Goal: Task Accomplishment & Management: Complete application form

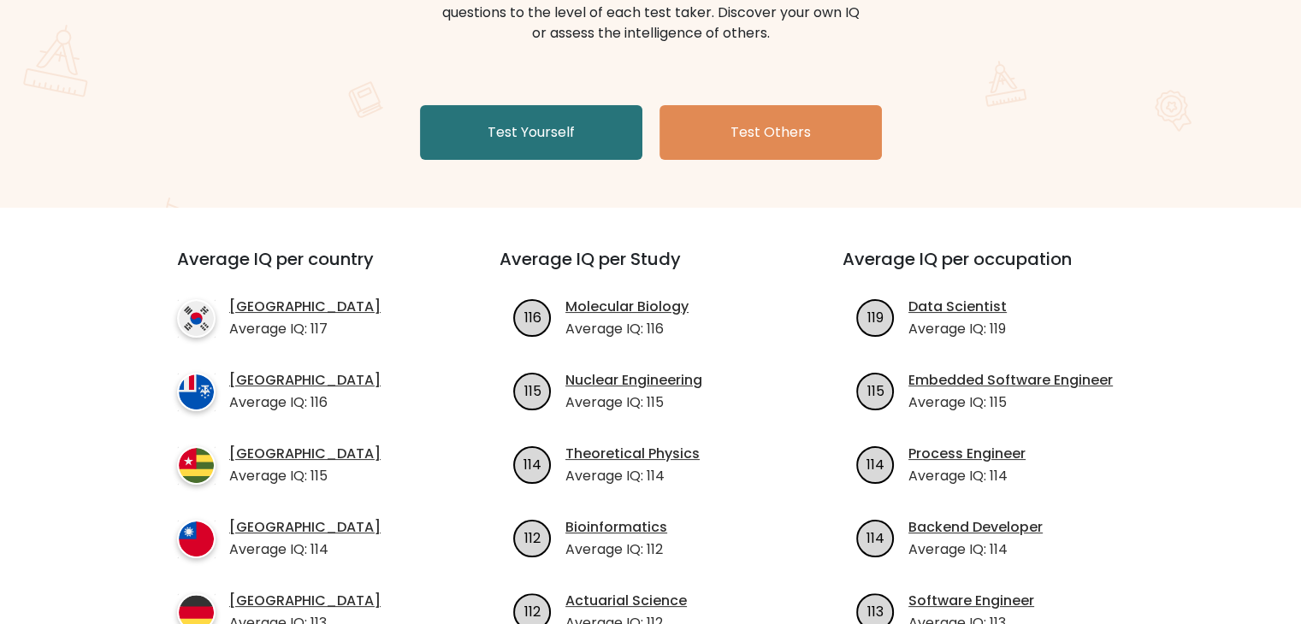
scroll to position [280, 0]
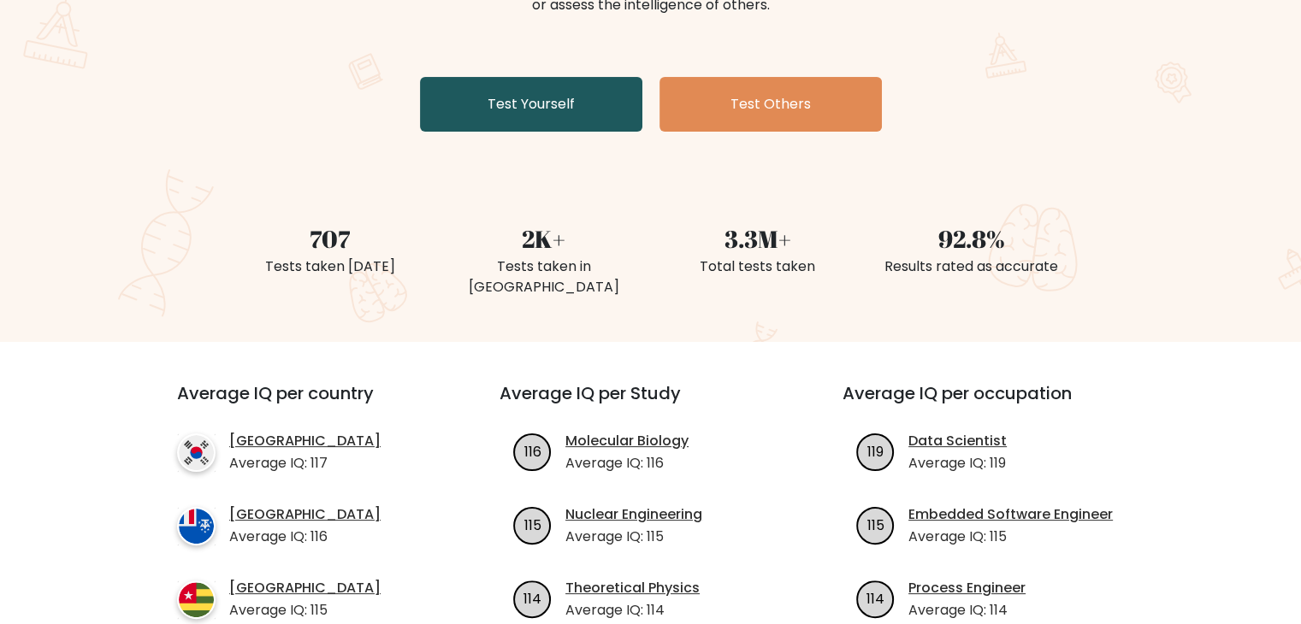
click at [503, 104] on link "Test Yourself" at bounding box center [531, 104] width 222 height 55
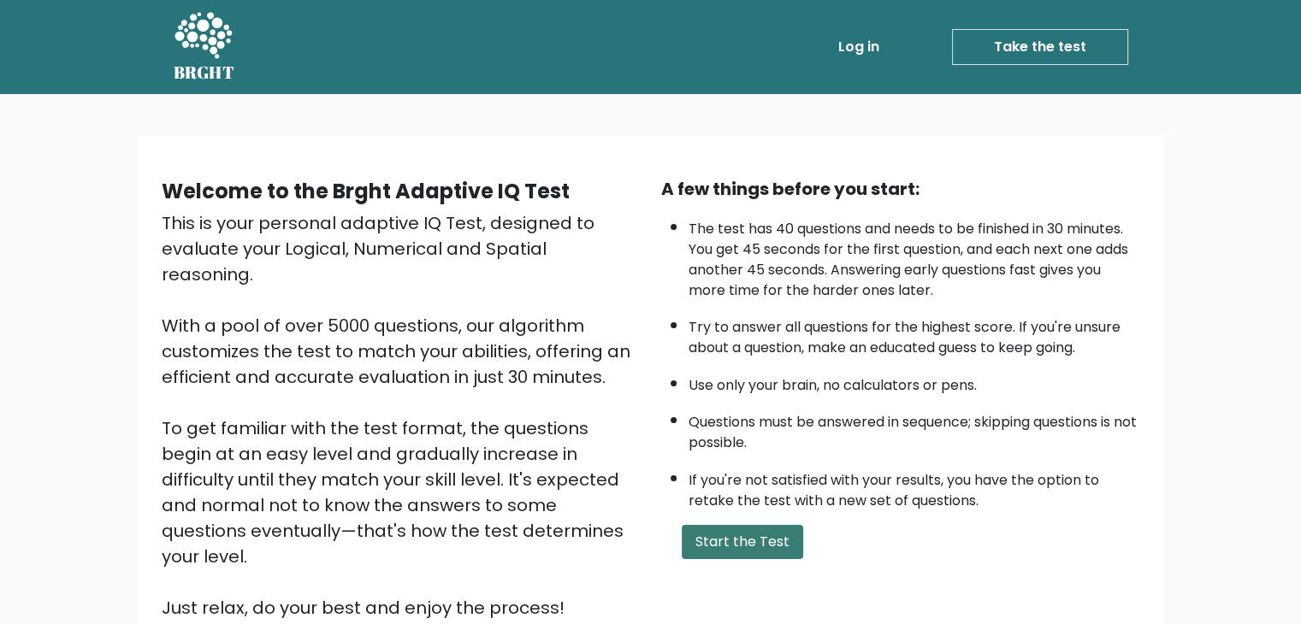
click at [735, 534] on button "Start the Test" at bounding box center [742, 542] width 121 height 34
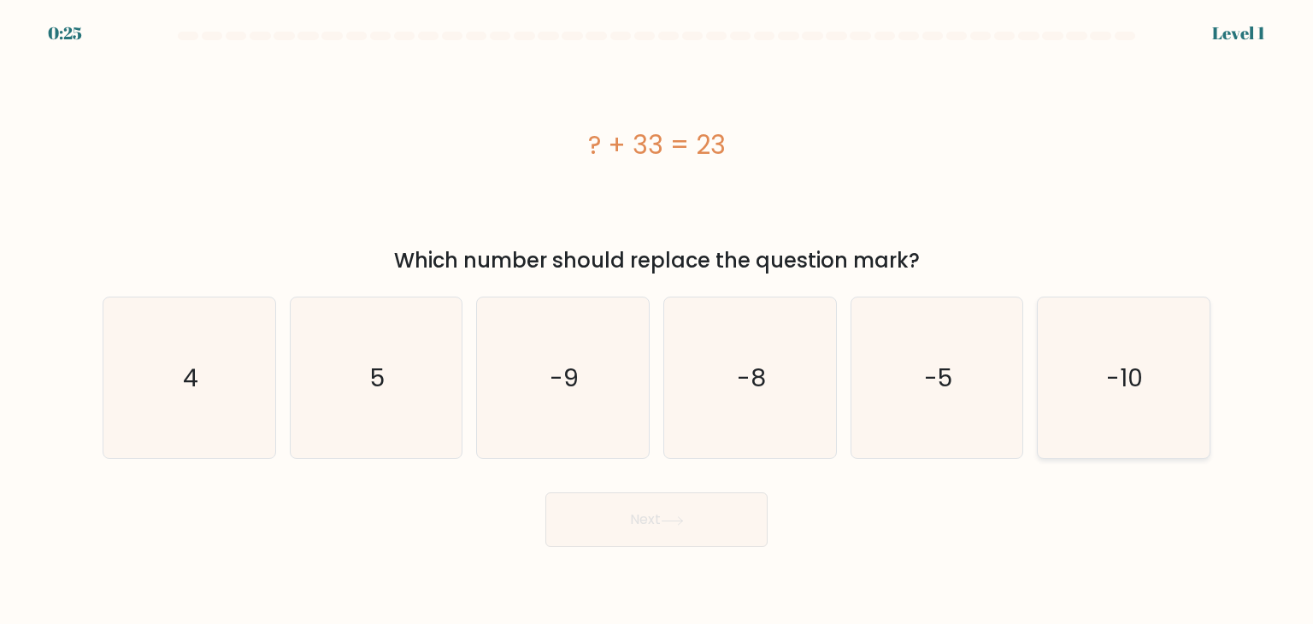
click at [1081, 404] on icon "-10" at bounding box center [1123, 378] width 161 height 161
click at [658, 321] on input "f. -10" at bounding box center [657, 316] width 1 height 9
radio input "true"
click at [707, 536] on button "Next" at bounding box center [657, 520] width 222 height 55
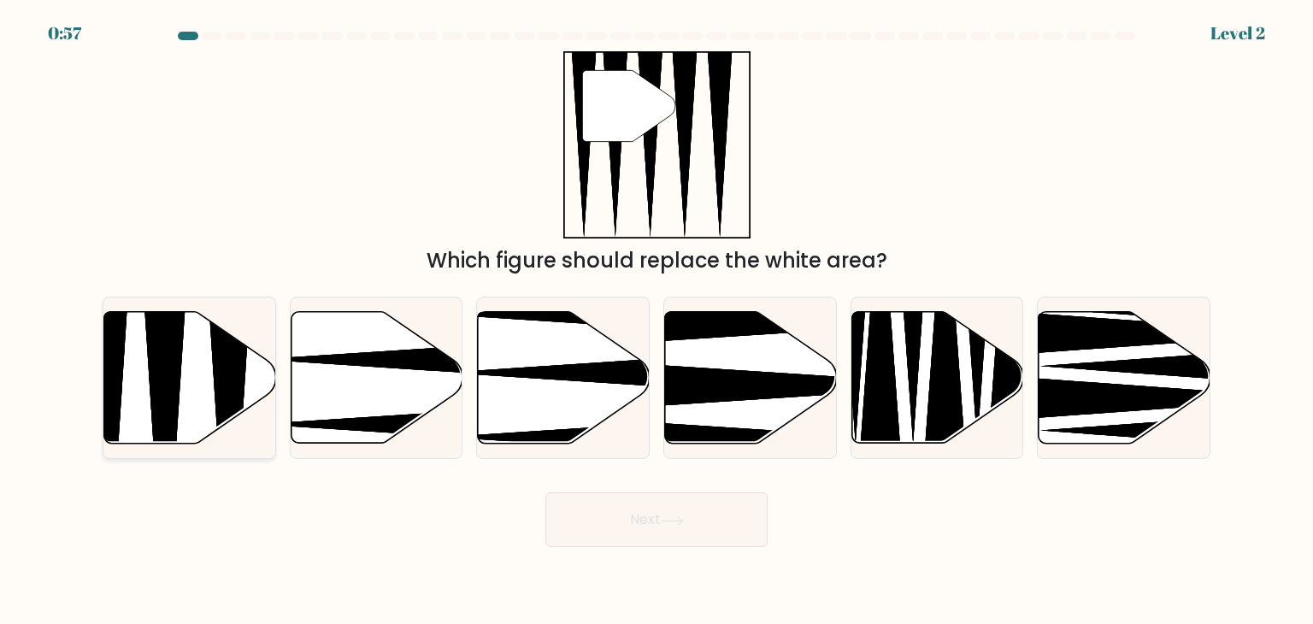
click at [147, 381] on icon at bounding box center [190, 378] width 172 height 132
click at [657, 321] on input "a." at bounding box center [657, 316] width 1 height 9
radio input "true"
click at [689, 504] on button "Next" at bounding box center [657, 520] width 222 height 55
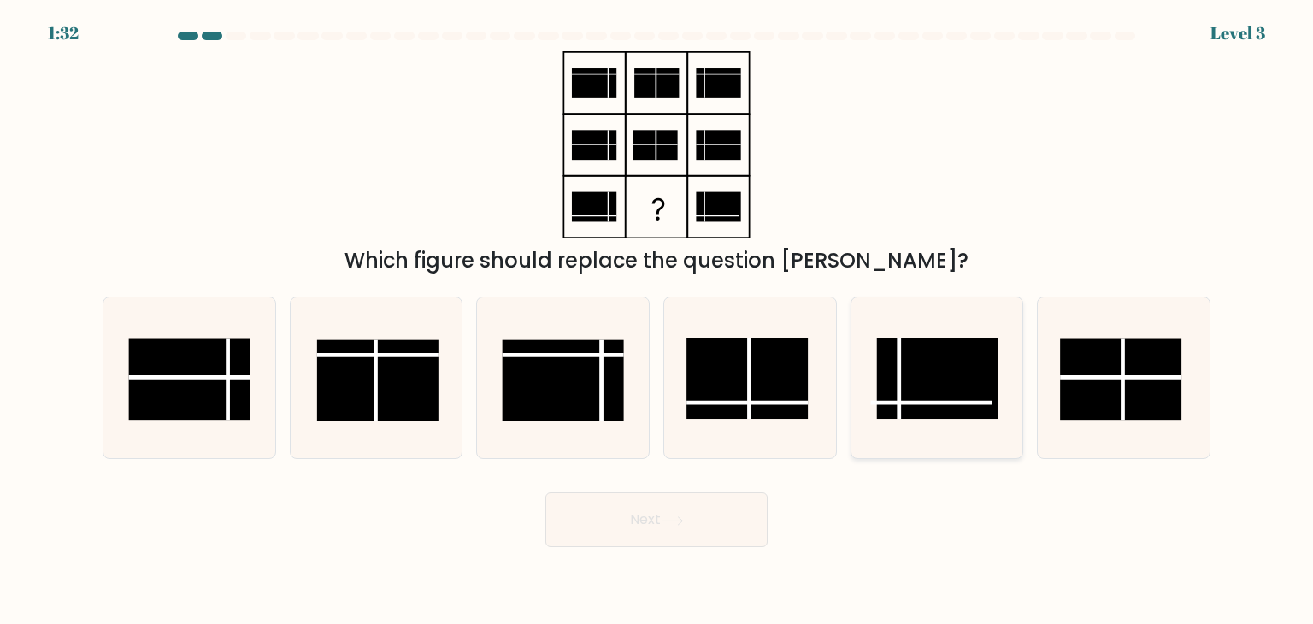
click at [918, 403] on line at bounding box center [931, 403] width 121 height 0
click at [658, 321] on input "e." at bounding box center [657, 316] width 1 height 9
radio input "true"
click at [639, 528] on button "Next" at bounding box center [657, 520] width 222 height 55
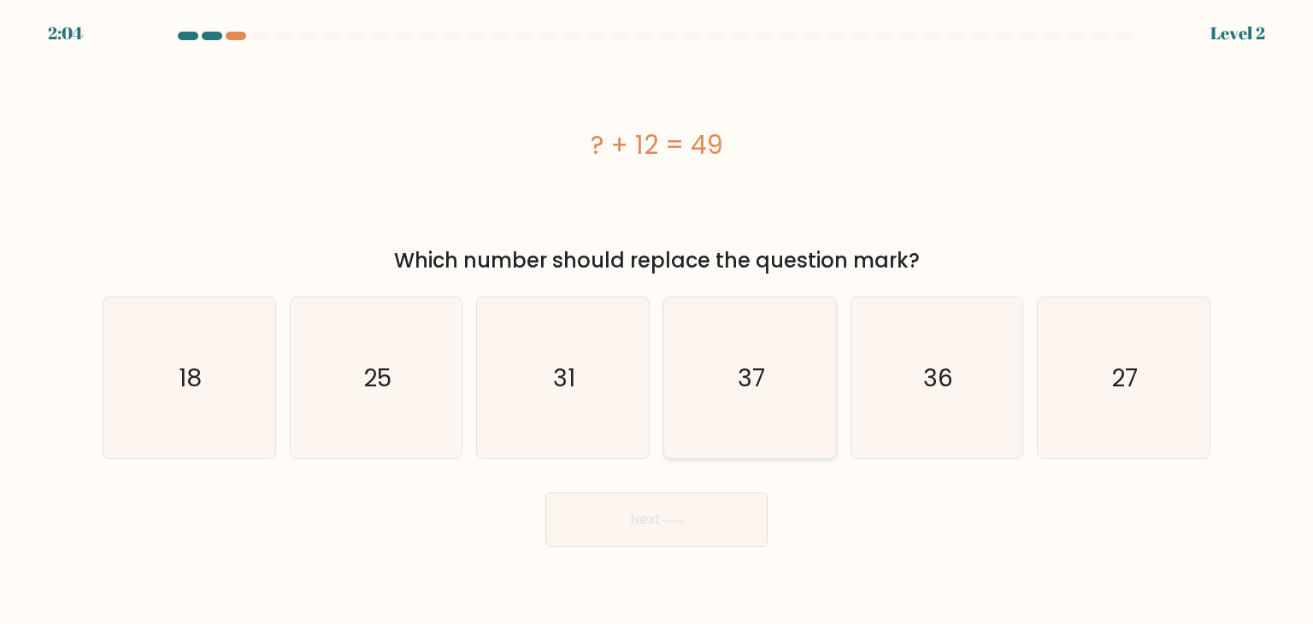
click at [707, 444] on icon "37" at bounding box center [750, 378] width 161 height 161
click at [658, 321] on input "d. 37" at bounding box center [657, 316] width 1 height 9
radio input "true"
click at [678, 530] on button "Next" at bounding box center [657, 520] width 222 height 55
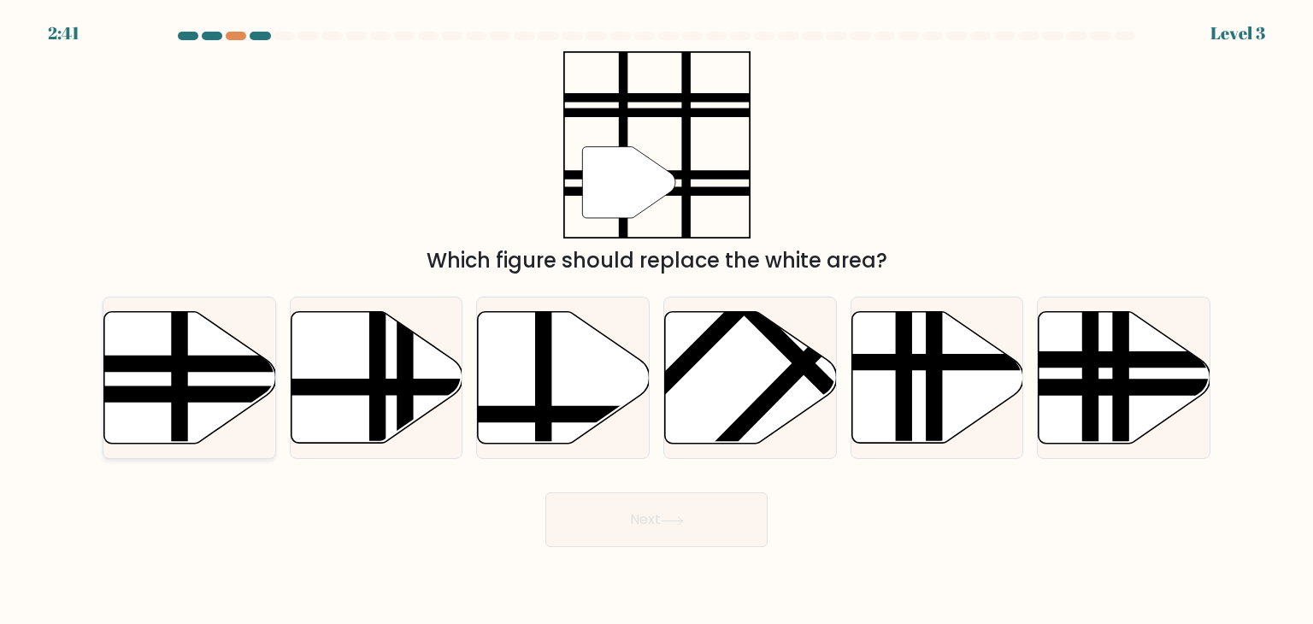
click at [132, 363] on line at bounding box center [242, 363] width 346 height 0
click at [657, 321] on input "a." at bounding box center [657, 316] width 1 height 9
radio input "true"
click at [658, 530] on button "Next" at bounding box center [657, 520] width 222 height 55
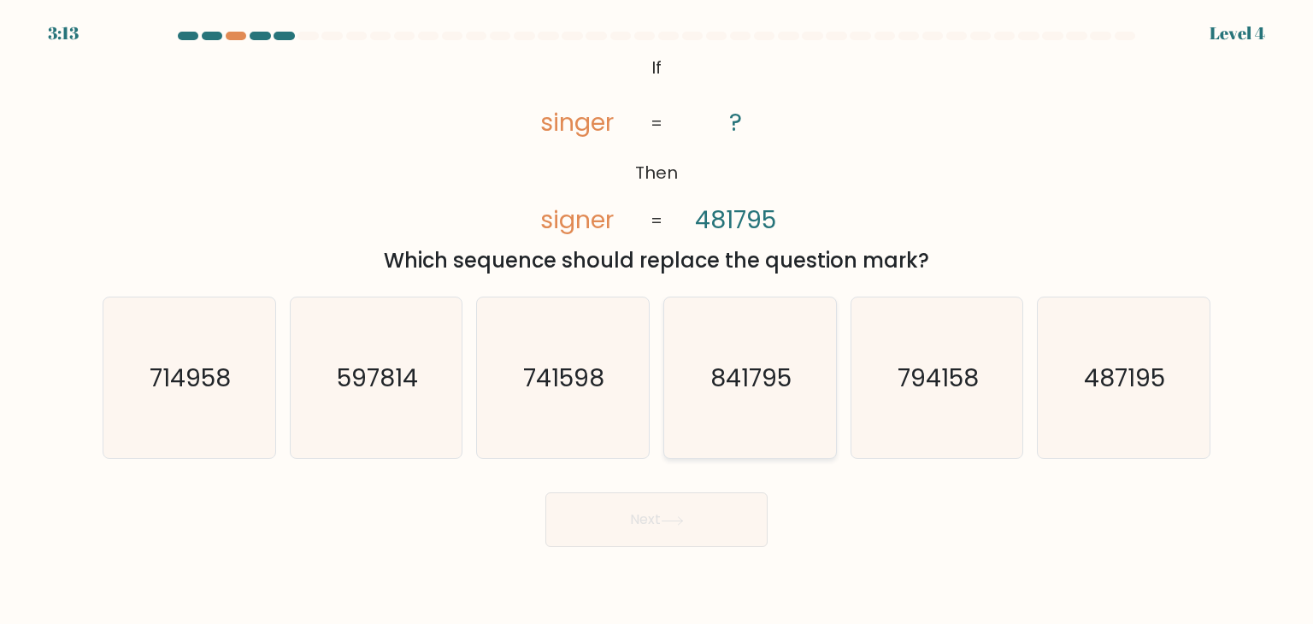
click at [757, 412] on icon "841795" at bounding box center [750, 378] width 161 height 161
click at [658, 321] on input "d. 841795" at bounding box center [657, 316] width 1 height 9
radio input "true"
click at [1107, 391] on text "487195" at bounding box center [1125, 378] width 81 height 34
click at [658, 321] on input "f. 487195" at bounding box center [657, 316] width 1 height 9
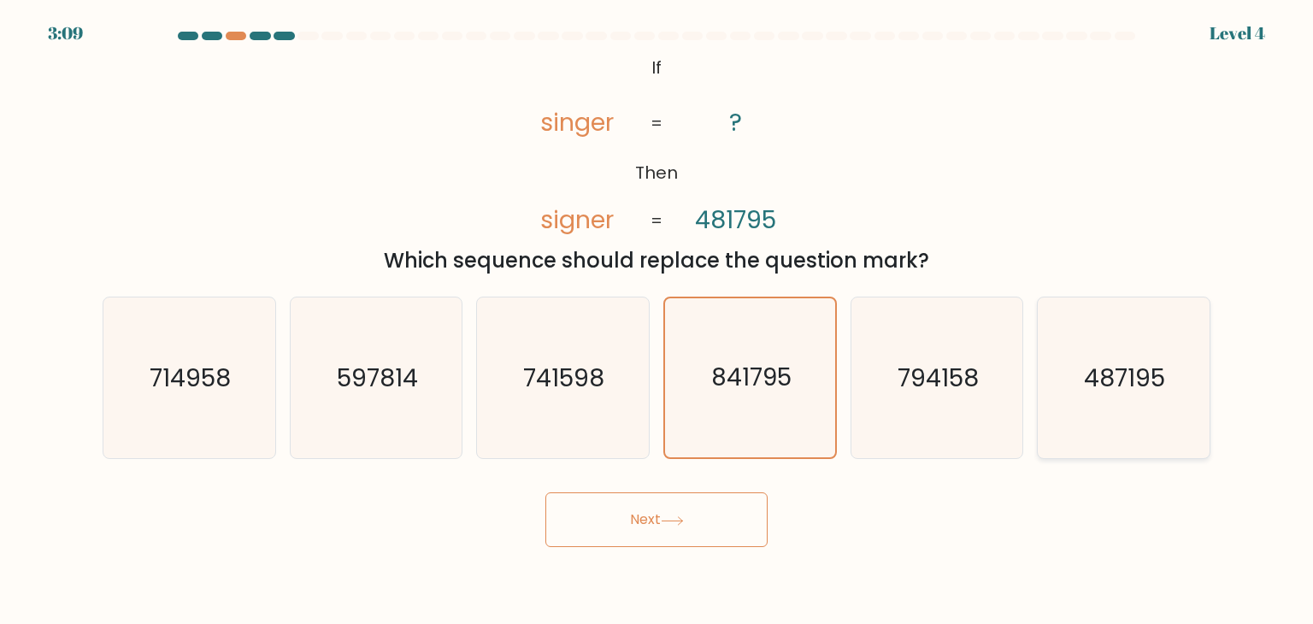
radio input "true"
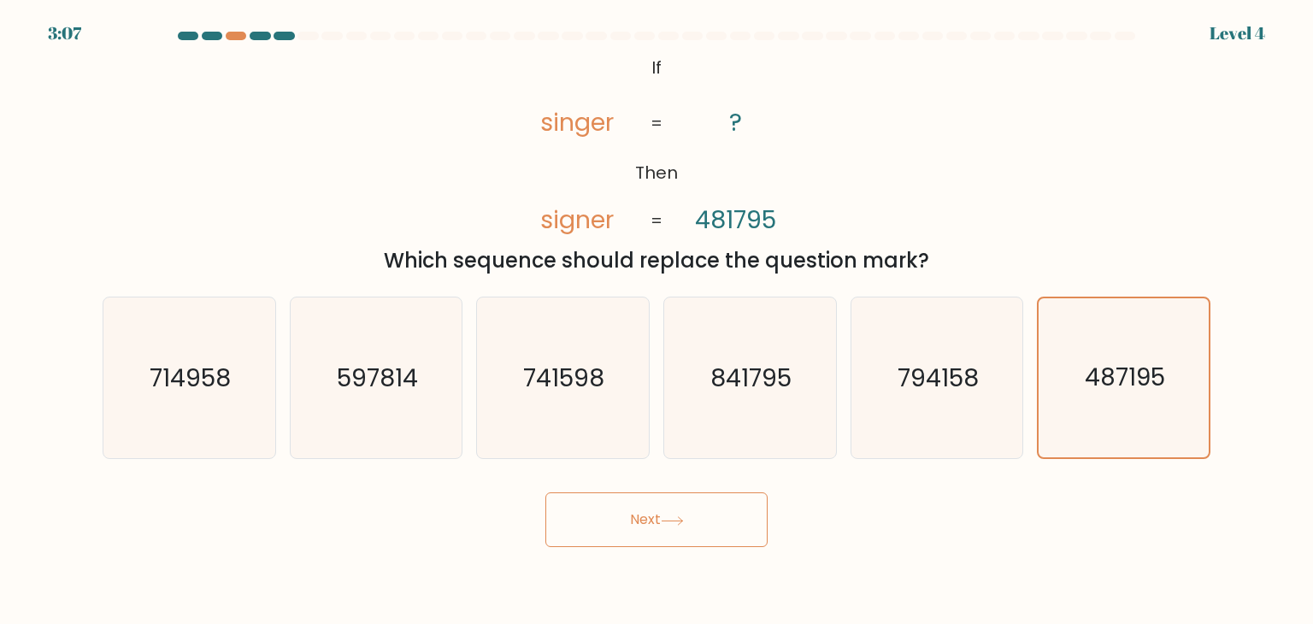
click at [670, 521] on icon at bounding box center [672, 520] width 21 height 8
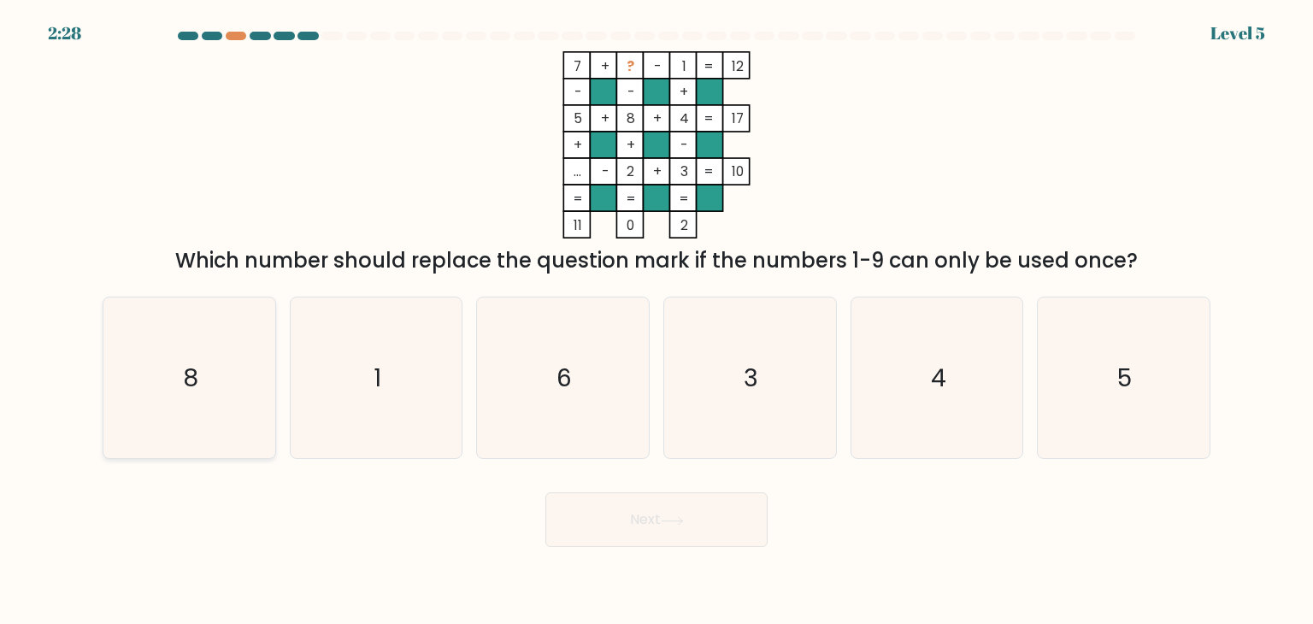
click at [182, 382] on icon "8" at bounding box center [189, 378] width 161 height 161
click at [657, 321] on input "a. 8" at bounding box center [657, 316] width 1 height 9
radio input "true"
click at [662, 523] on button "Next" at bounding box center [657, 520] width 222 height 55
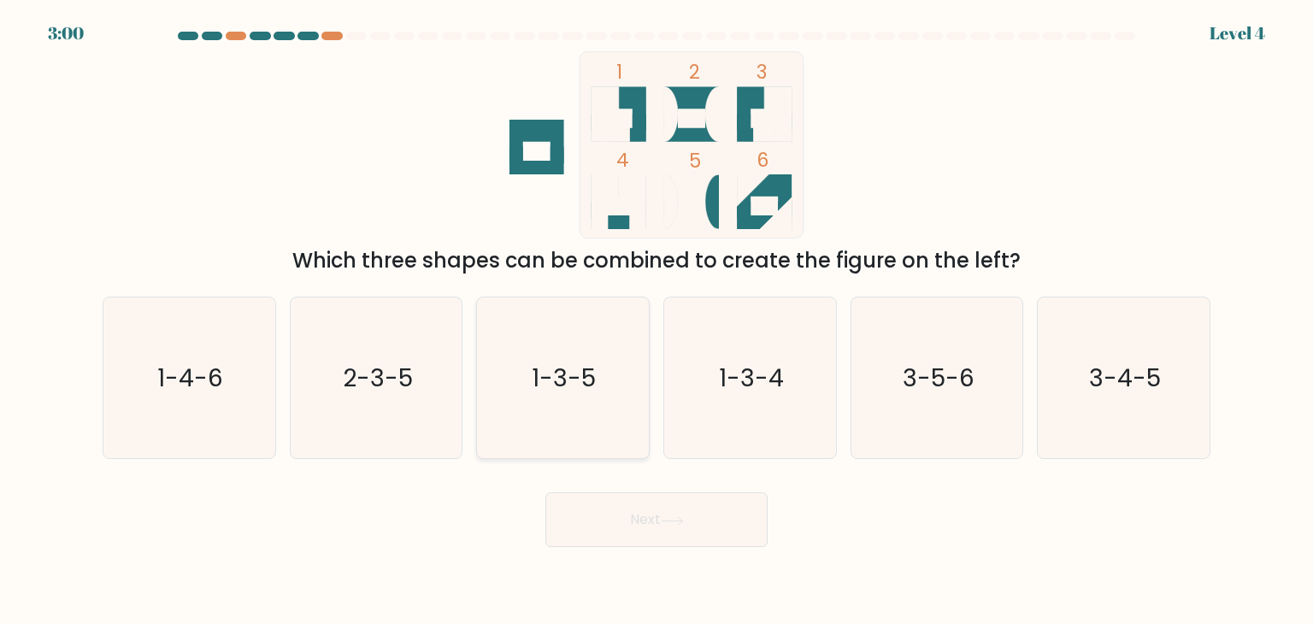
click at [611, 325] on icon "1-3-5" at bounding box center [562, 378] width 161 height 161
click at [657, 321] on input "c. 1-3-5" at bounding box center [657, 316] width 1 height 9
radio input "true"
click at [612, 526] on button "Next" at bounding box center [657, 520] width 222 height 55
